Goal: Information Seeking & Learning: Learn about a topic

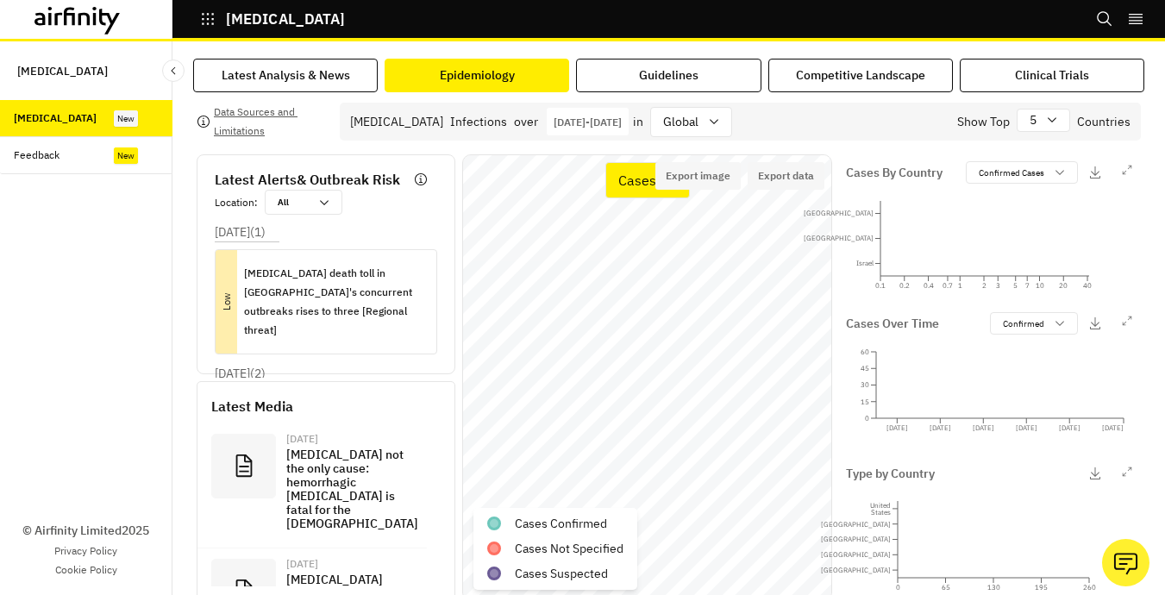
click at [1066, 96] on div "Data Sources and Limitations Botulism Infections over Jan 1st 2025 - Aug 13th 2…" at bounding box center [669, 346] width 952 height 509
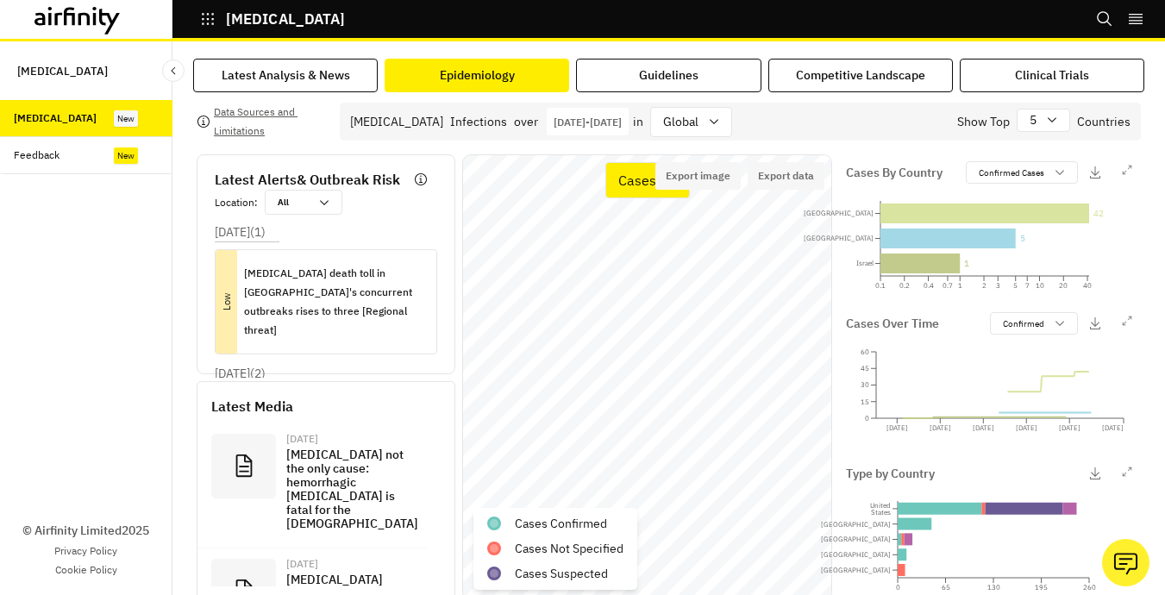
click at [913, 105] on div "Botulism Infections over Jan 1st 2025 - Aug 13th 2025 01/01/2025 Navigate forwa…" at bounding box center [740, 122] width 801 height 38
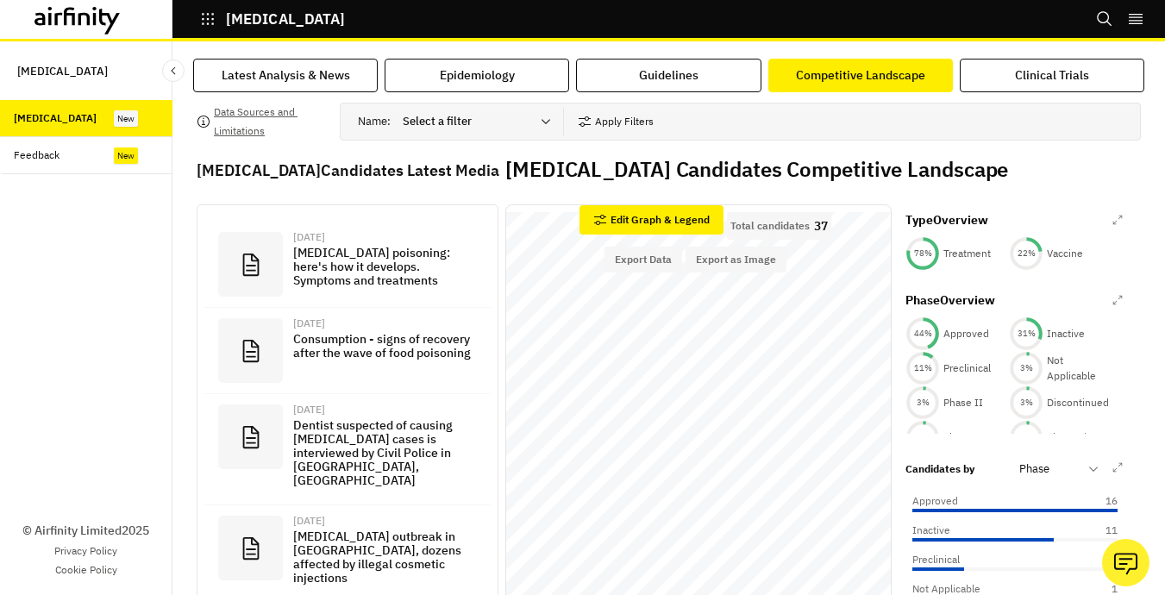
click at [97, 24] on icon at bounding box center [78, 21] width 86 height 28
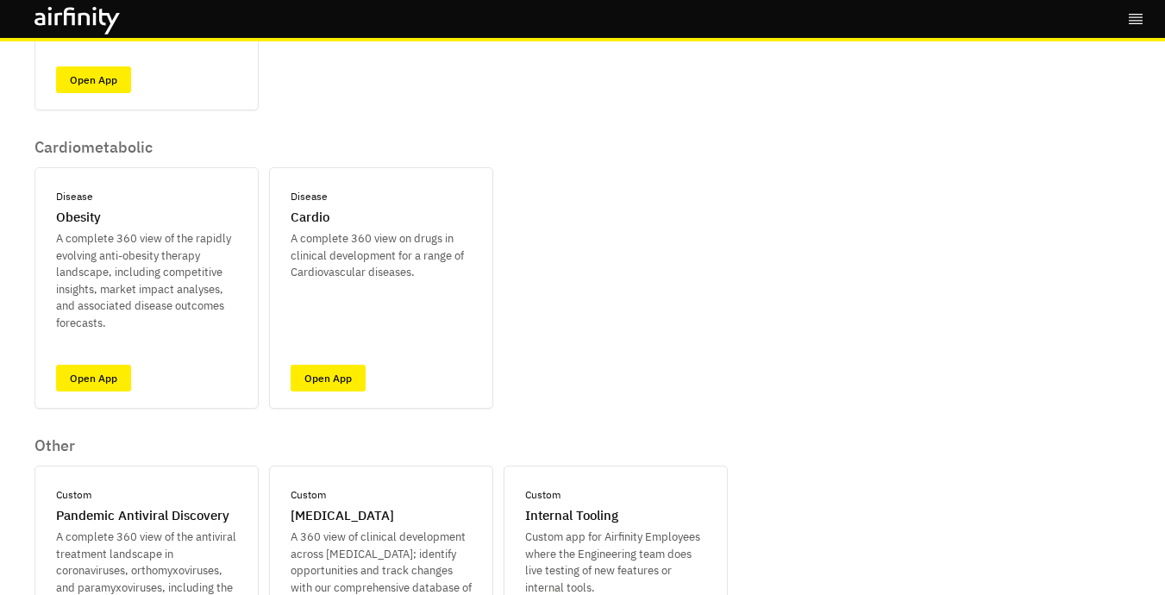
scroll to position [757, 0]
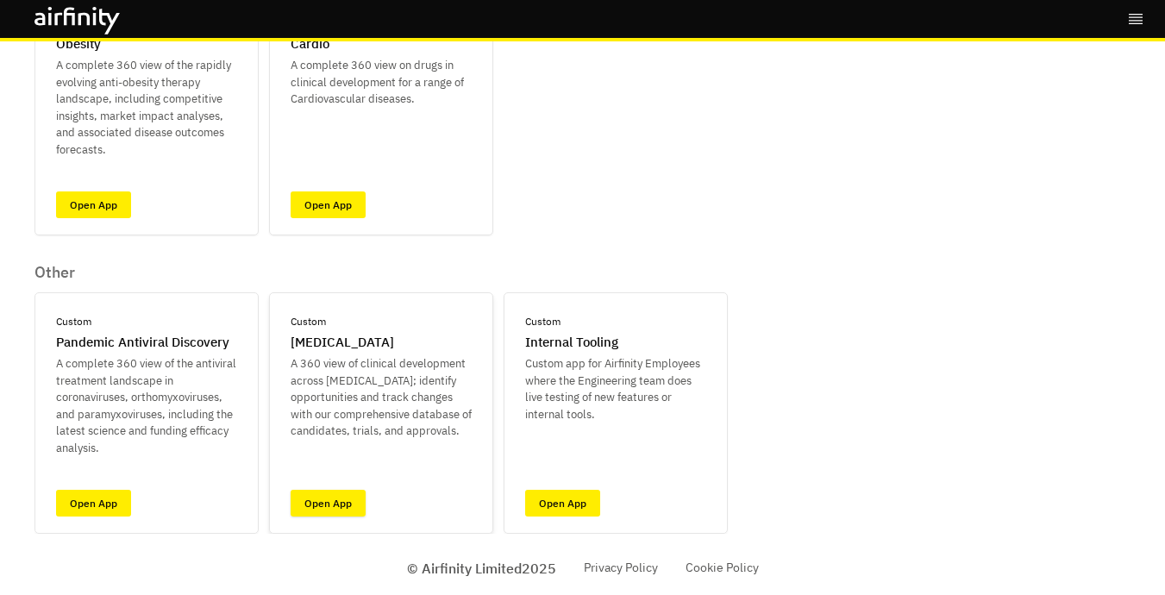
click at [335, 502] on link "Open App" at bounding box center [328, 503] width 75 height 27
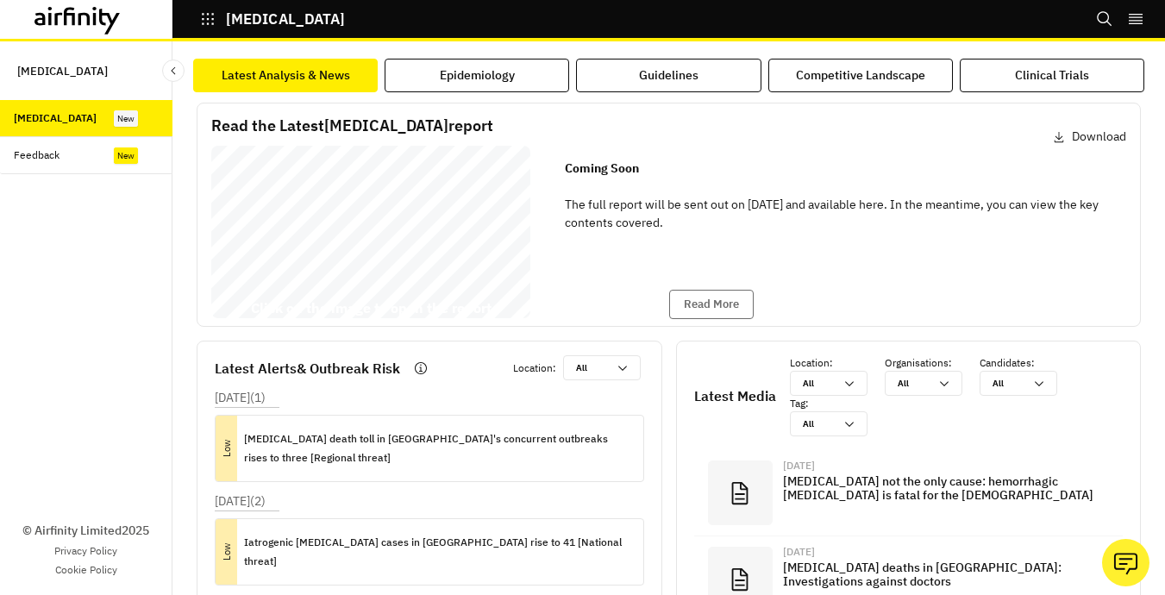
click at [69, 160] on div "Feedback" at bounding box center [93, 156] width 159 height 16
